Goal: Information Seeking & Learning: Learn about a topic

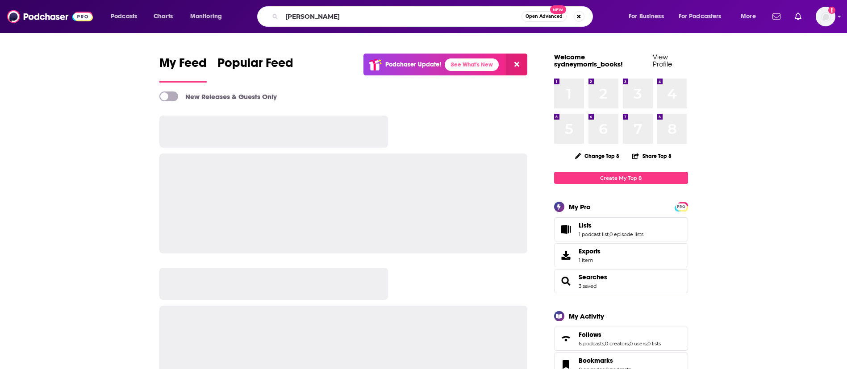
type input "[PERSON_NAME]"
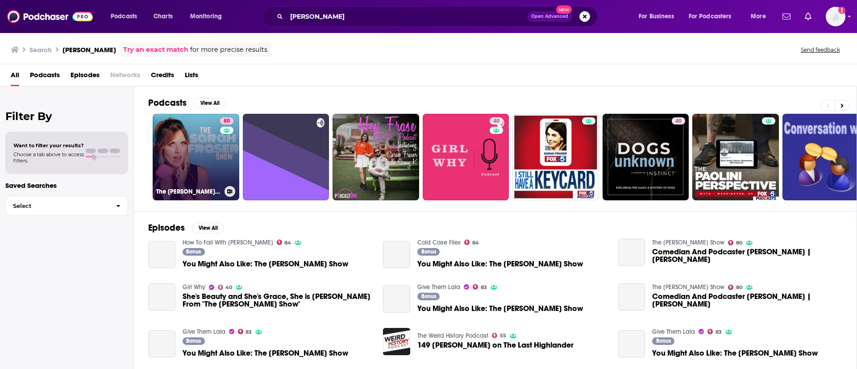
click at [188, 163] on link "80 The [PERSON_NAME] Show" at bounding box center [196, 157] width 87 height 87
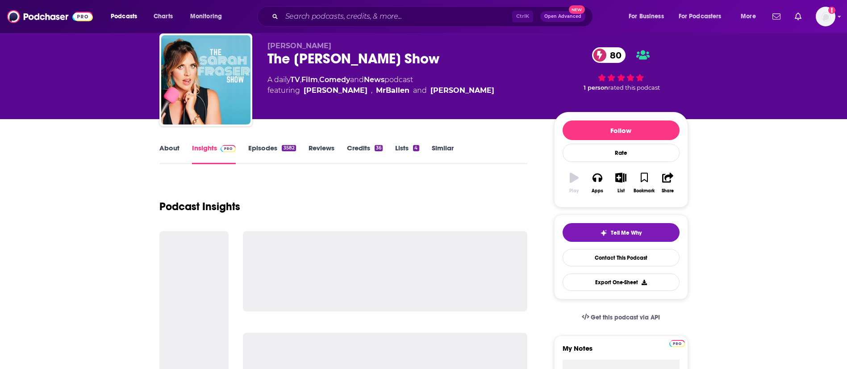
scroll to position [67, 0]
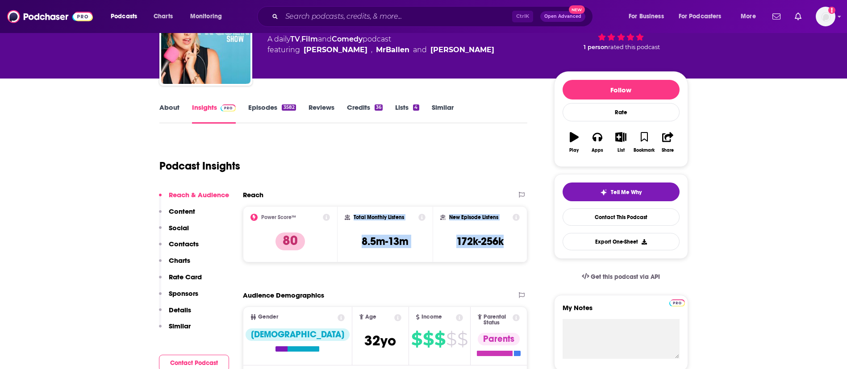
drag, startPoint x: 509, startPoint y: 236, endPoint x: 354, endPoint y: 214, distance: 157.0
click at [354, 214] on div "Power Score™ 80 Total Monthly Listens 8.5m-13m New Episode Listens 172k-256k" at bounding box center [385, 234] width 285 height 56
copy div "Total Monthly Listens 8.5m-13m New Episode Listens 172k-256k"
